Goal: Task Accomplishment & Management: Manage account settings

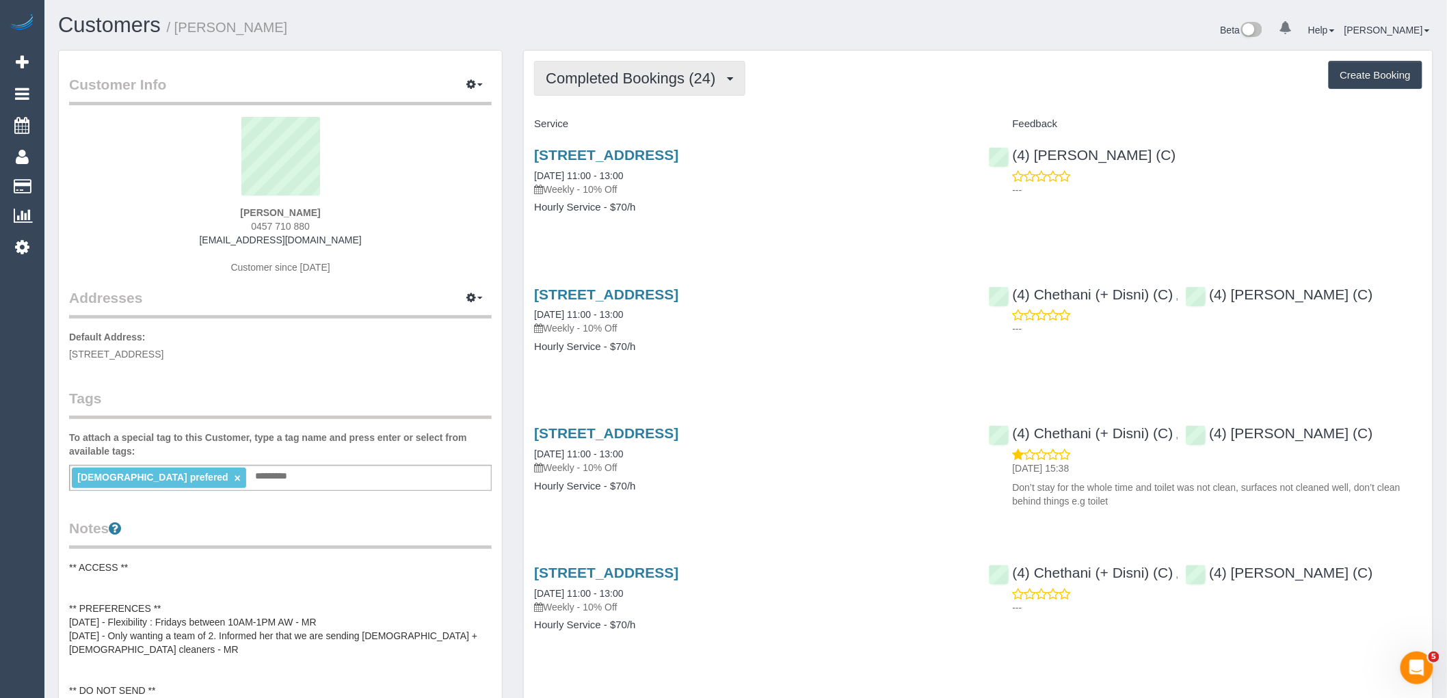
click at [667, 84] on span "Completed Bookings (24)" at bounding box center [634, 78] width 176 height 17
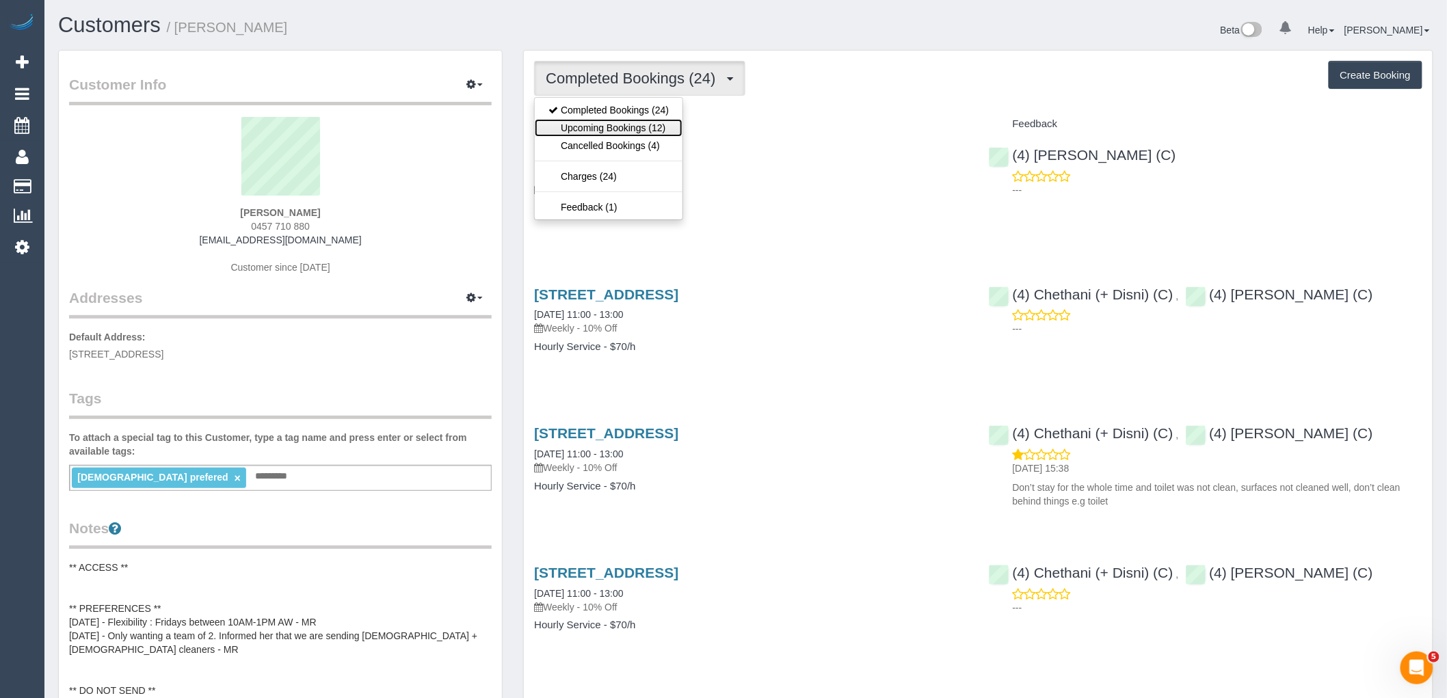
click at [648, 129] on link "Upcoming Bookings (12)" at bounding box center [609, 128] width 148 height 18
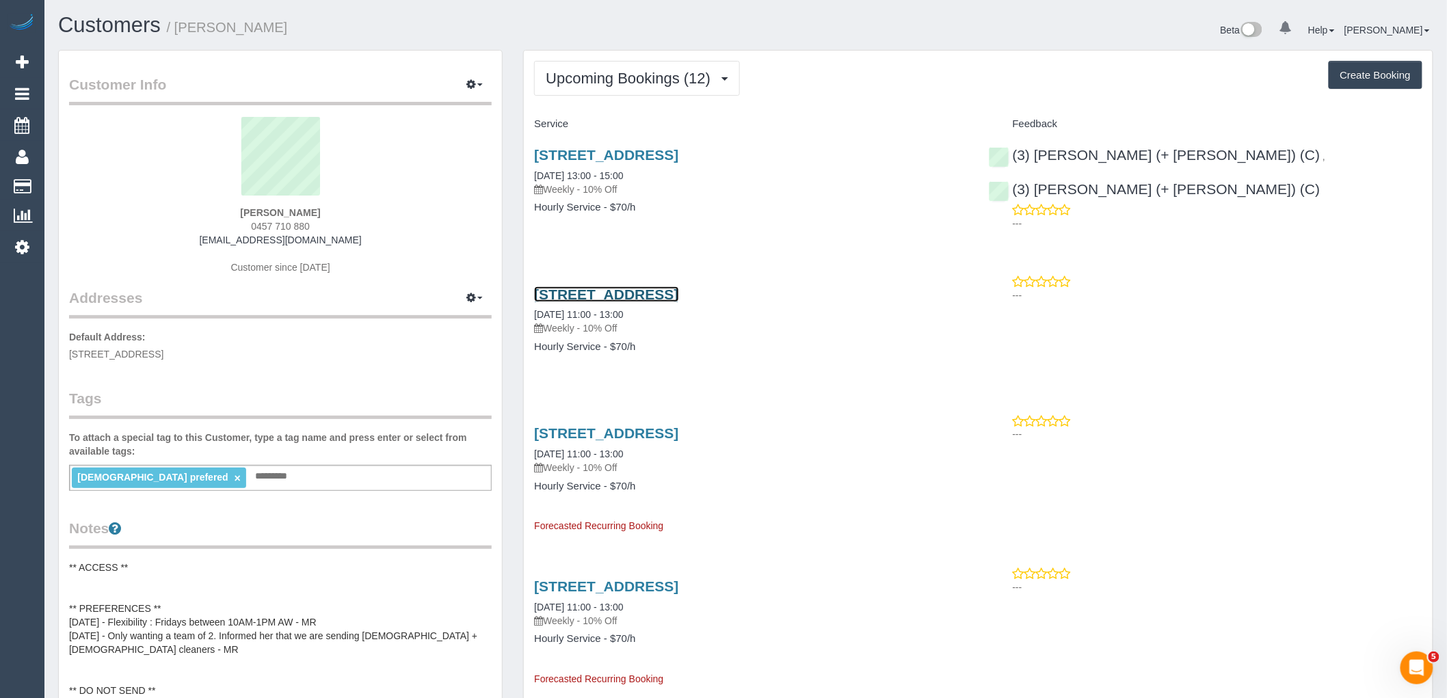
click at [679, 296] on link "3 Leopold Street, Caulfield South, VIC 3162" at bounding box center [606, 295] width 144 height 16
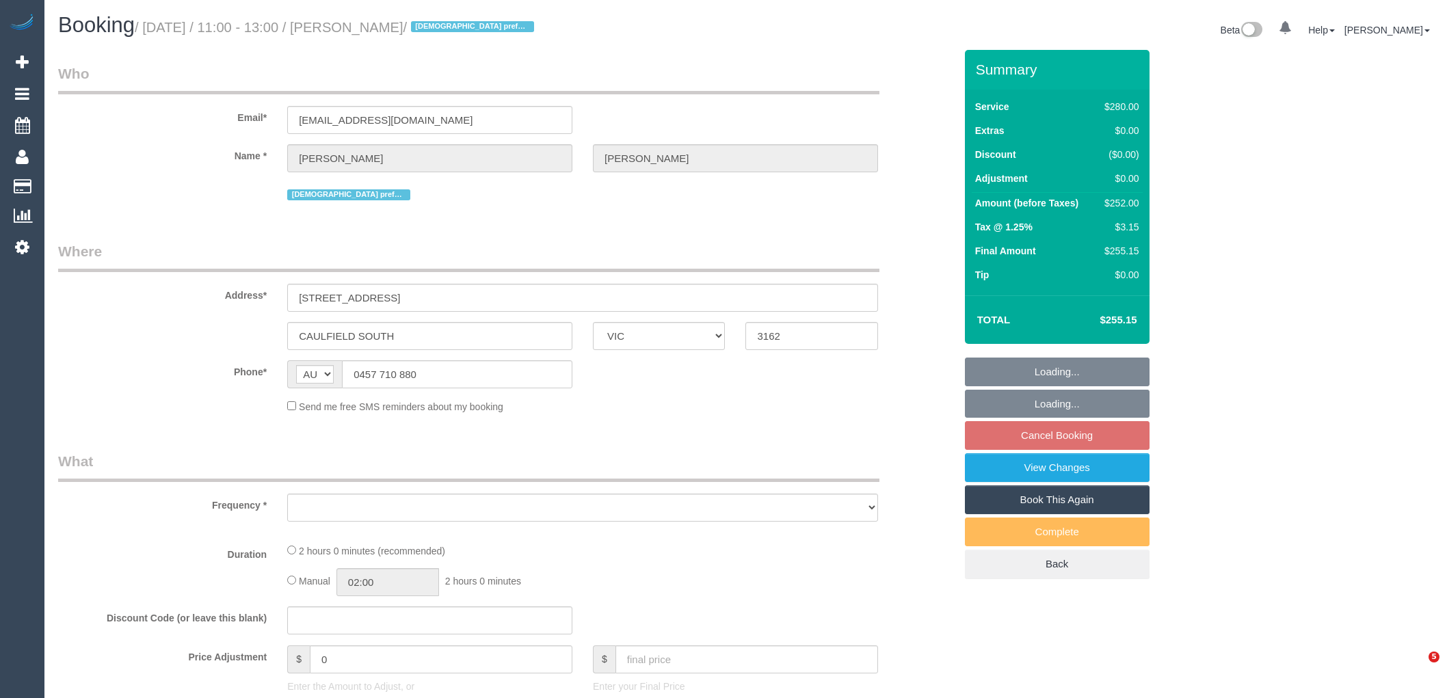
select select "VIC"
select select "2"
select select "number:27"
select select "number:14"
select select "number:19"
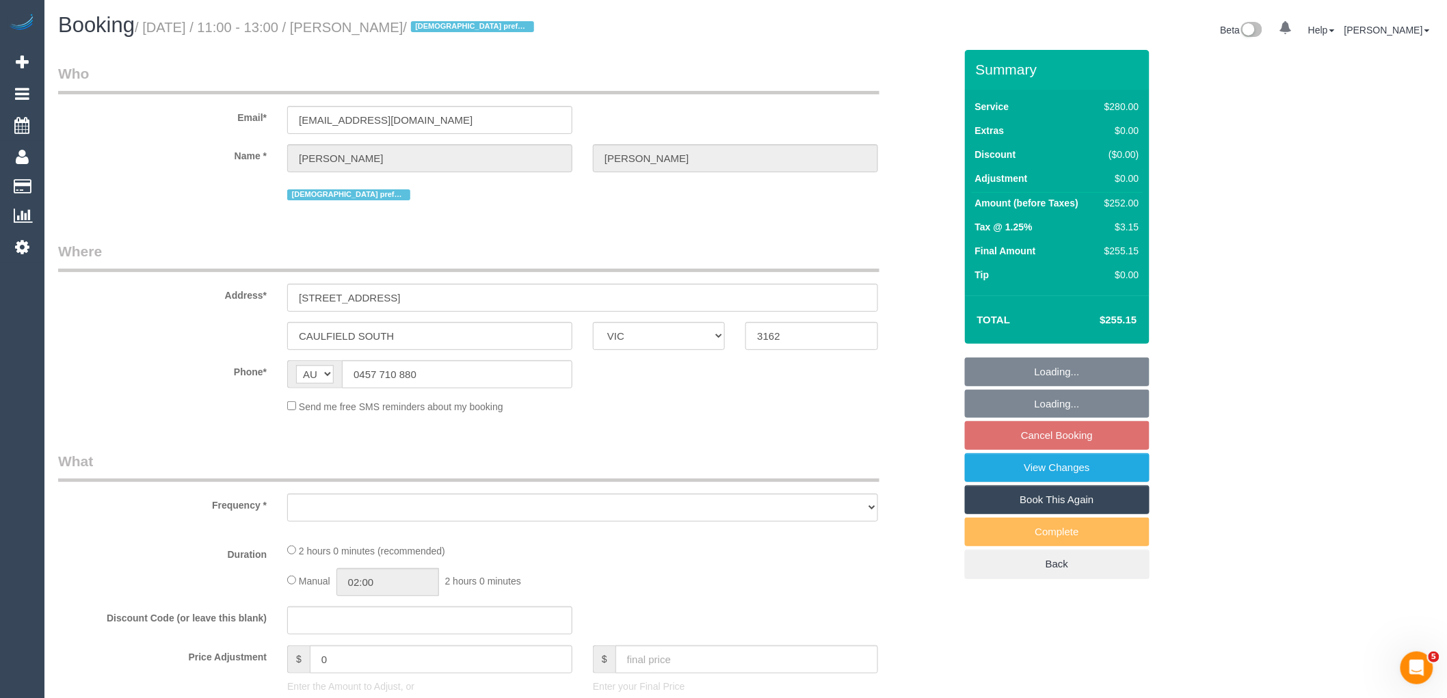
select select "number:24"
select select "number:35"
select select "number:12"
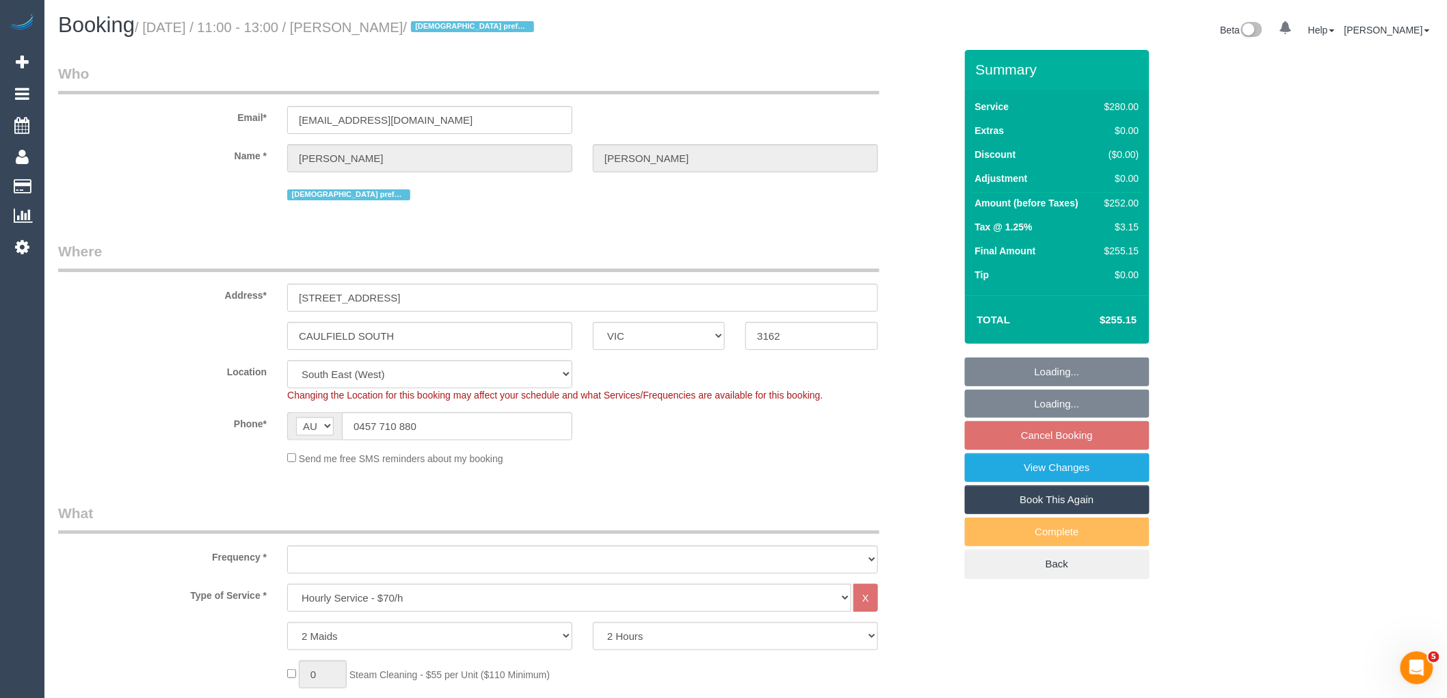
select select "object:843"
select select "string:stripe-pm_1Qsgjw2GScqysDRVvMk6fOVD"
select select "object:848"
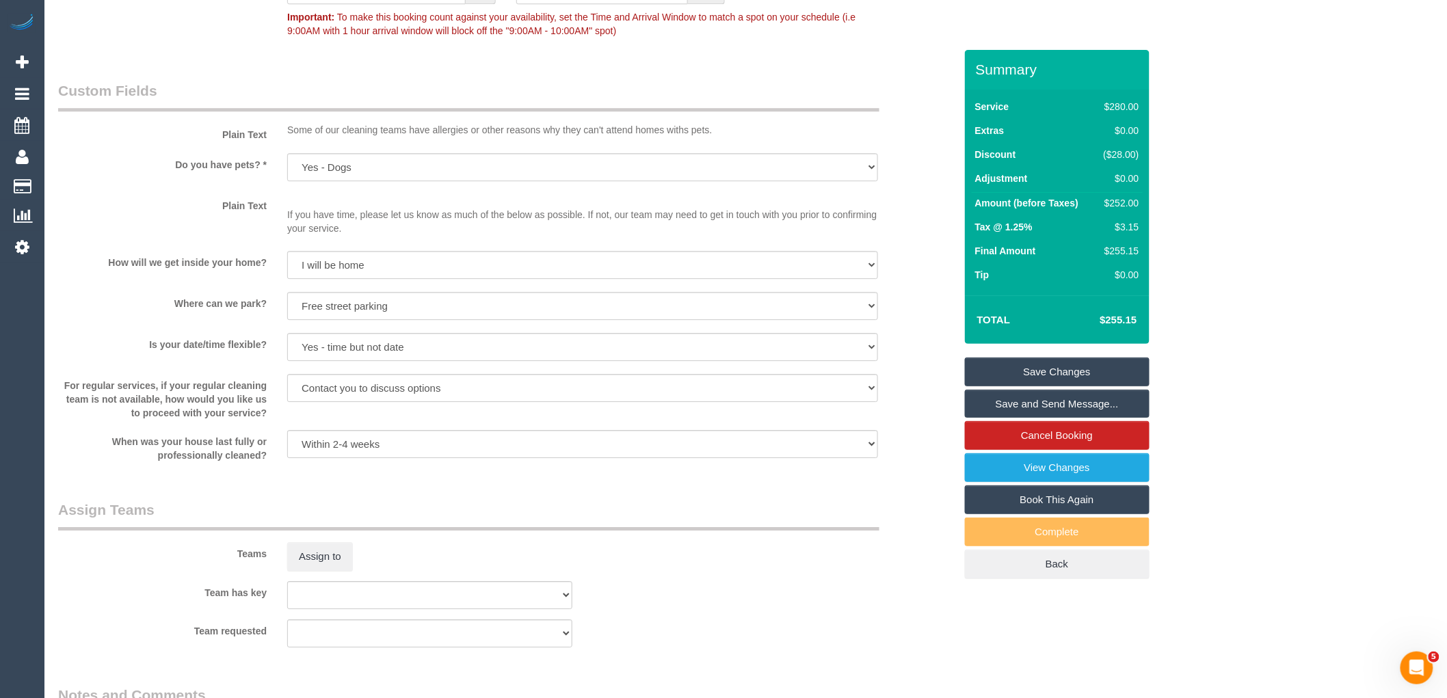
scroll to position [1900, 0]
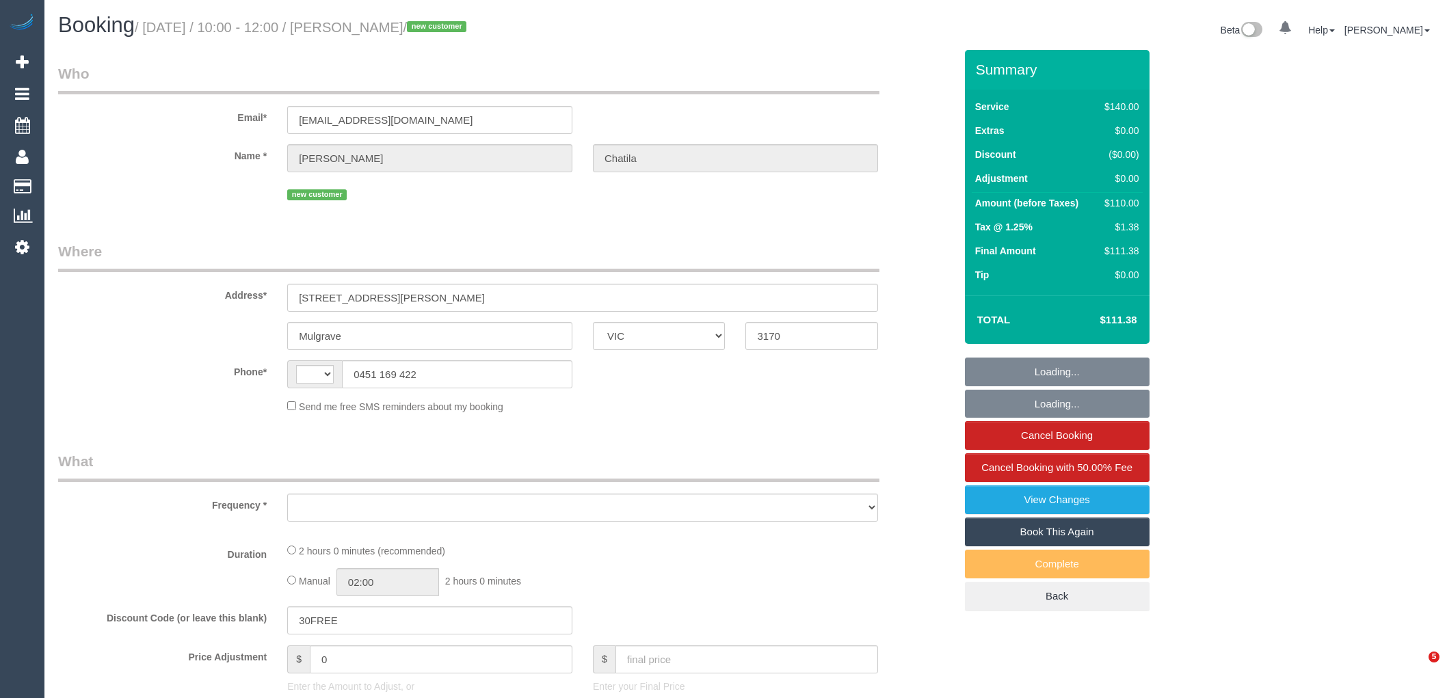
select select "VIC"
select select "string:AU"
select select "string:stripe-pm_1S5gyJ2GScqysDRVJ1B5hCl0"
select select "number:28"
select select "number:14"
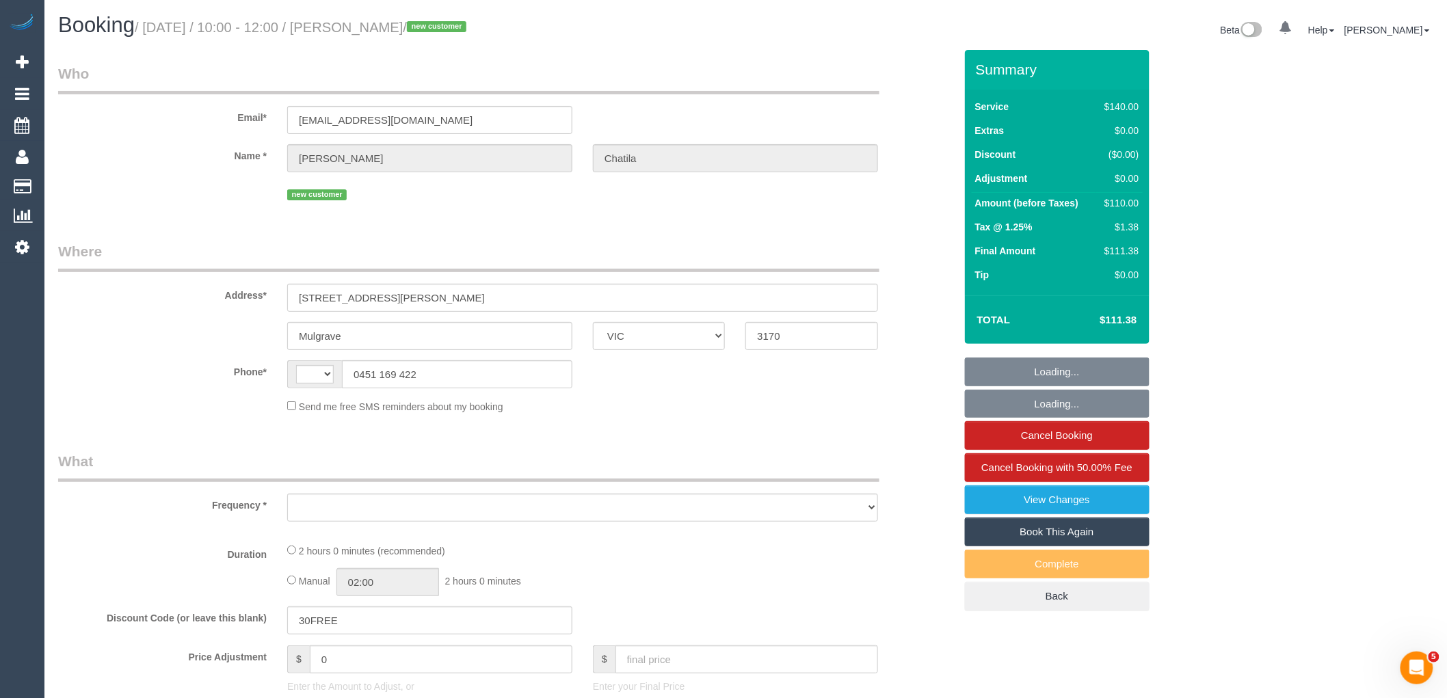
select select "number:18"
select select "number:22"
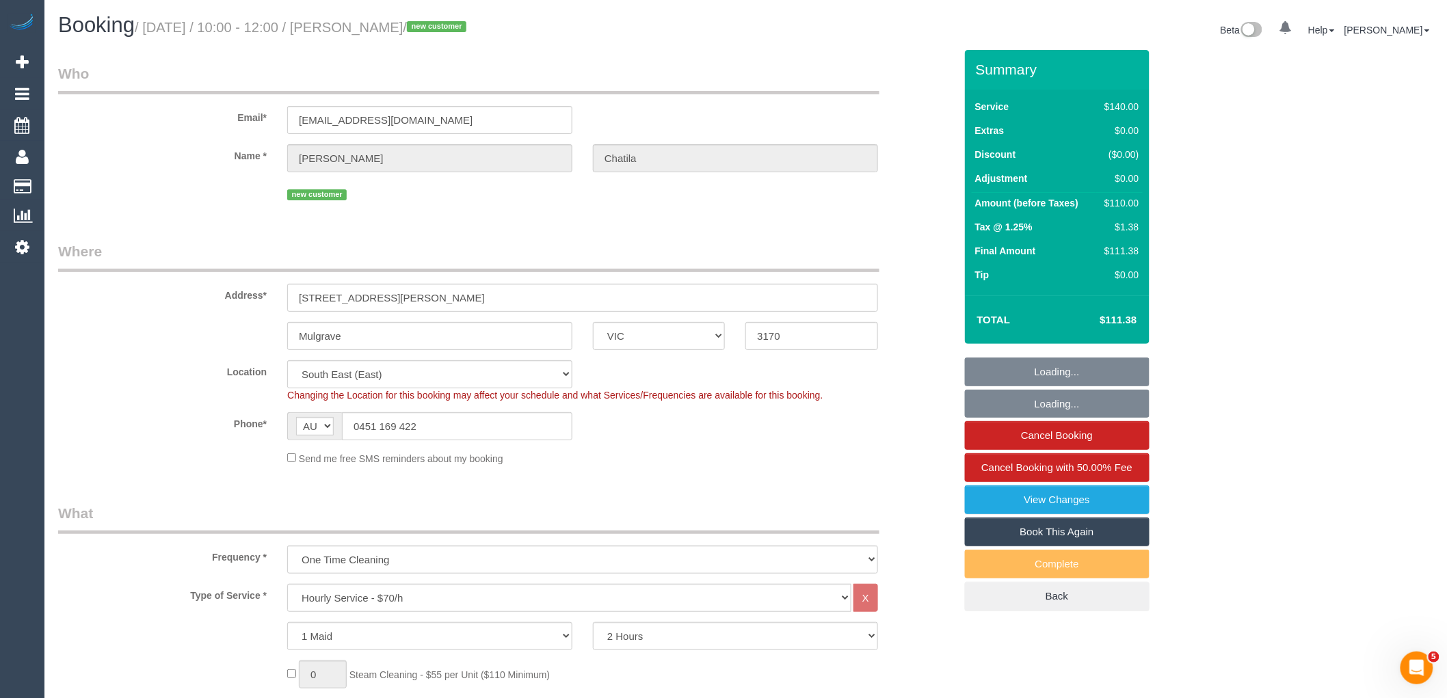
select select "object:3493"
